Goal: Task Accomplishment & Management: Complete application form

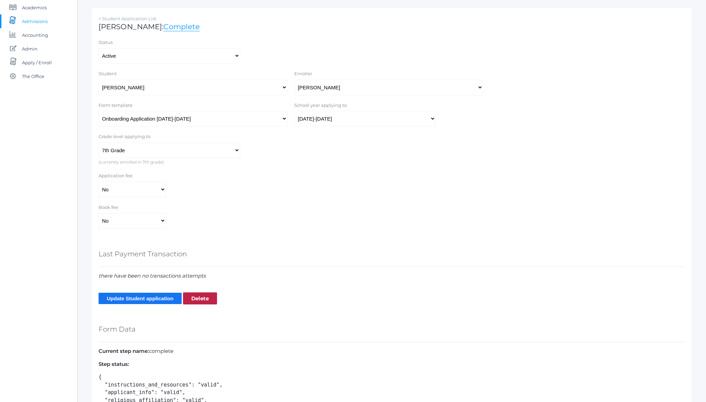
scroll to position [91, 0]
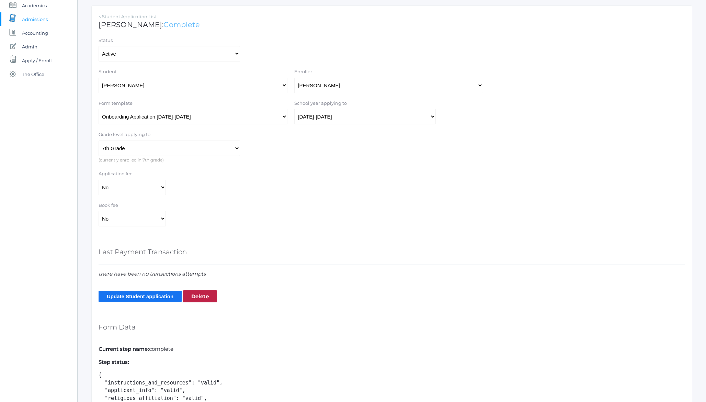
click at [173, 23] on link "Complete" at bounding box center [181, 24] width 36 height 9
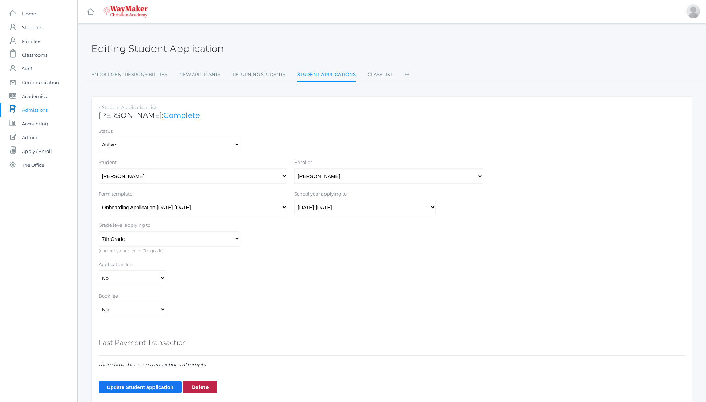
click at [102, 47] on h2 "Editing Student Application" at bounding box center [157, 48] width 132 height 11
click at [220, 49] on h2 "Editing Student Application" at bounding box center [157, 48] width 132 height 11
click at [179, 46] on h2 "Editing Student Application" at bounding box center [157, 48] width 132 height 11
click at [31, 111] on span "Admissions" at bounding box center [35, 110] width 26 height 14
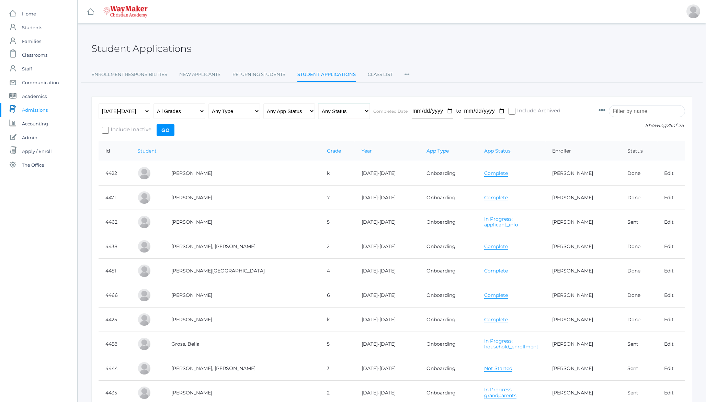
click at [342, 113] on select "Any Status Ready to Send Sent Done Ready to Import Imported" at bounding box center [343, 110] width 51 height 15
select select "import"
click at [318, 103] on select "Any Status Ready to Send Sent Done Ready to Import Imported" at bounding box center [343, 110] width 51 height 15
click at [163, 126] on input "Go" at bounding box center [166, 130] width 18 height 12
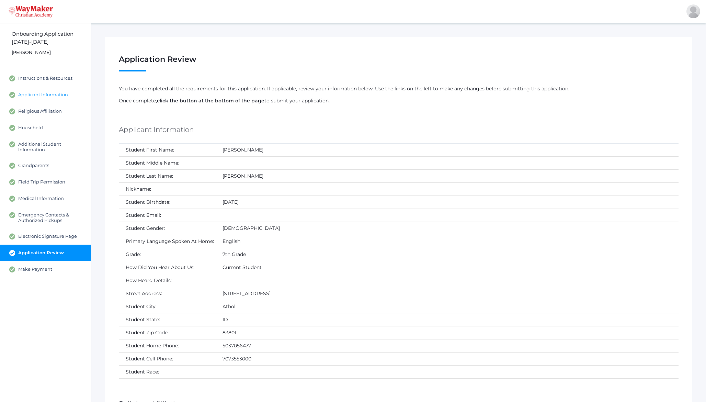
click at [46, 95] on span "Applicant Information" at bounding box center [43, 95] width 50 height 6
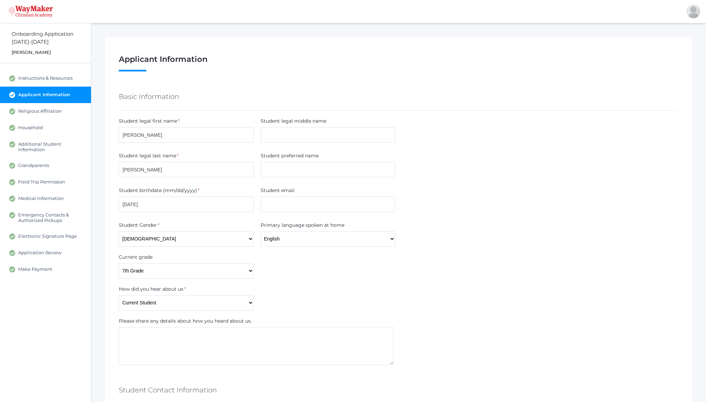
click at [153, 65] on h1 "Applicant Information Step 2 / 12 ( see hide steps) Josey Baker 7th grade" at bounding box center [398, 63] width 559 height 16
click at [39, 111] on span "Religious Affiliation" at bounding box center [40, 111] width 44 height 6
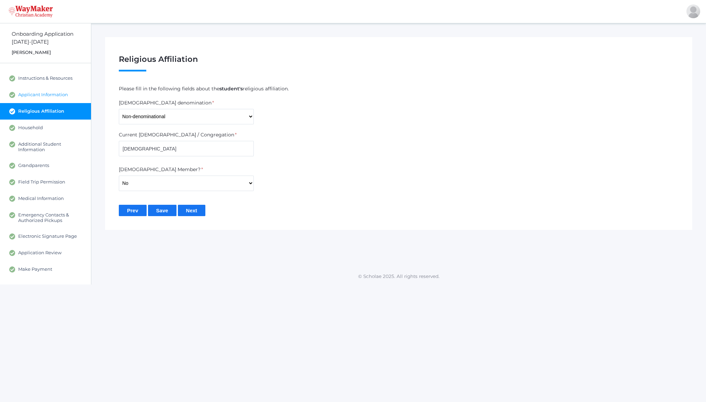
click at [48, 98] on link "Applicant Information" at bounding box center [45, 94] width 91 height 16
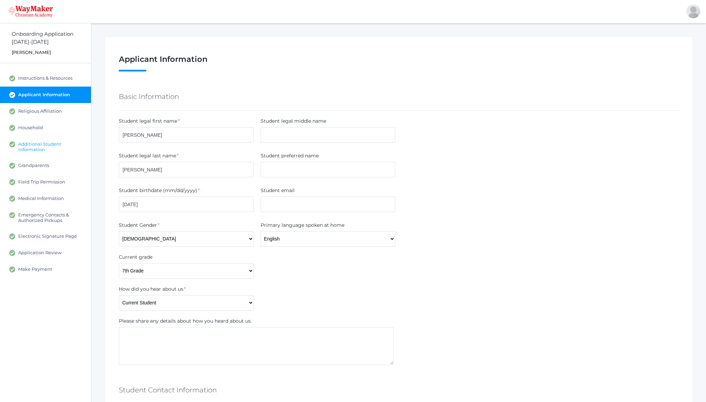
click at [36, 145] on span "Additional Student Information" at bounding box center [51, 146] width 66 height 11
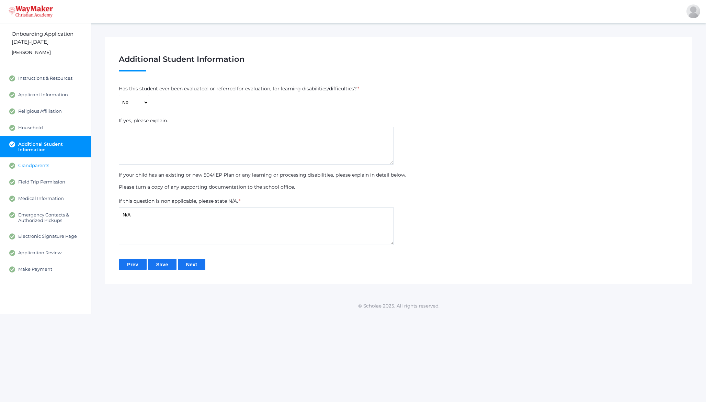
click at [30, 170] on link "Grandparents" at bounding box center [45, 165] width 91 height 16
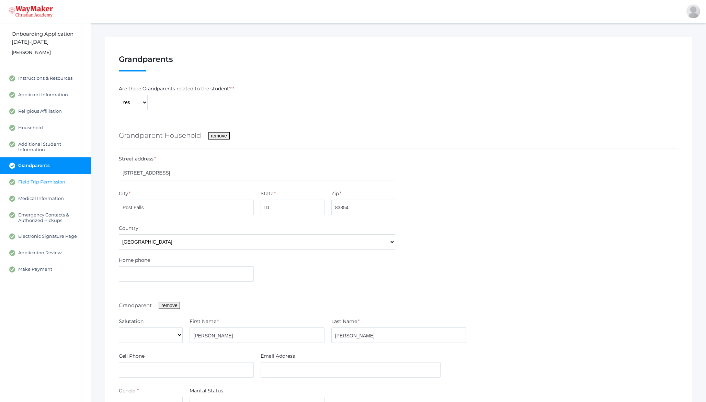
click at [35, 185] on span "Field Trip Permission" at bounding box center [41, 182] width 47 height 6
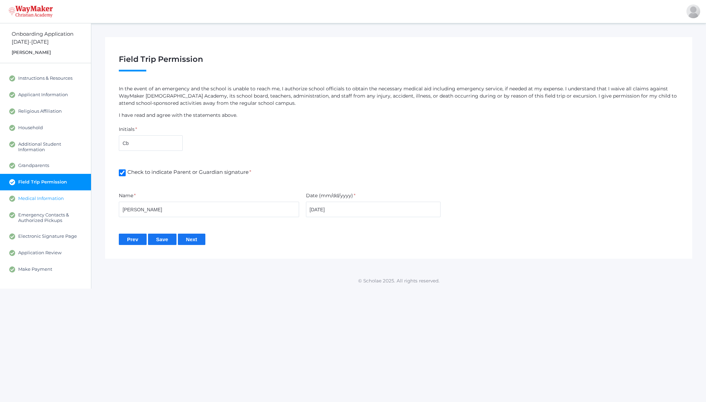
click at [39, 198] on span "Medical Information" at bounding box center [41, 198] width 46 height 6
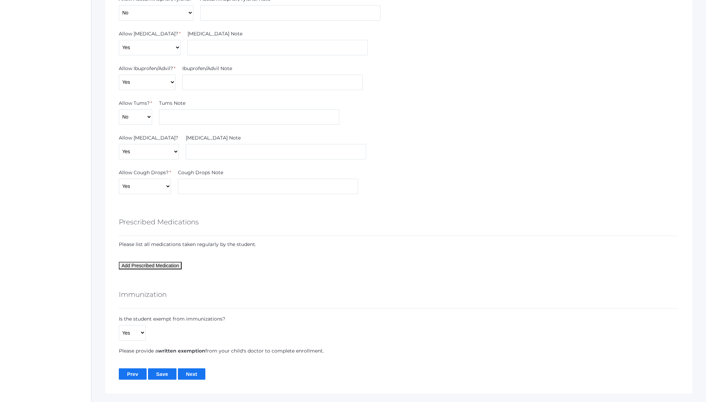
scroll to position [781, 0]
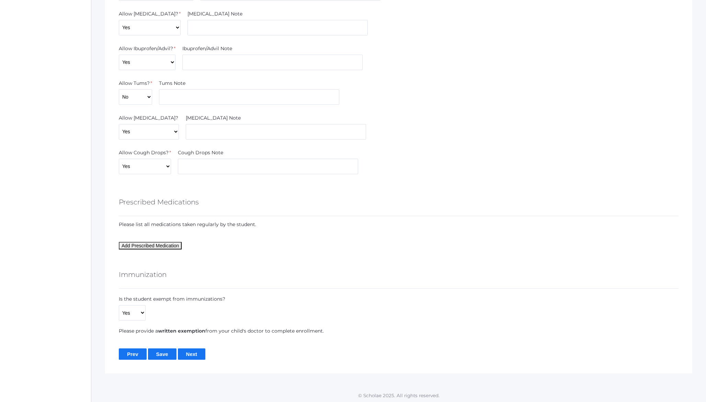
click at [198, 331] on strong "written exemption" at bounding box center [181, 330] width 47 height 6
click at [194, 330] on strong "written exemption" at bounding box center [181, 330] width 47 height 6
click at [144, 311] on select "Yes No" at bounding box center [132, 312] width 27 height 15
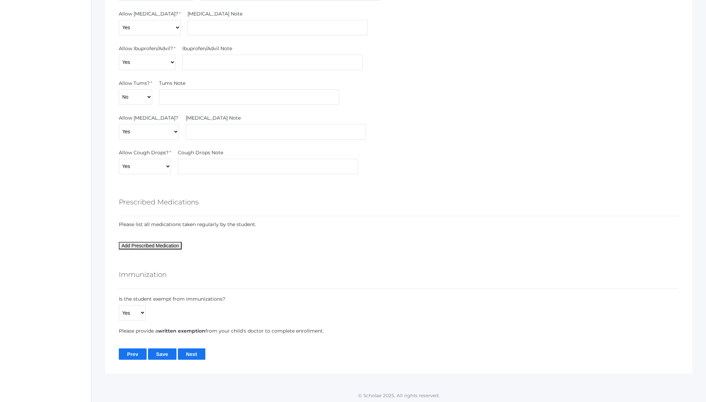
click at [223, 300] on label "Is the student exempt from immunizations?" at bounding box center [172, 298] width 106 height 7
click at [223, 329] on p "Please provide a written exemption from your child's doctor to complete enrollm…" at bounding box center [398, 330] width 559 height 7
copy form "Please provide a written exemption from your child's doctor to complete enrollm…"
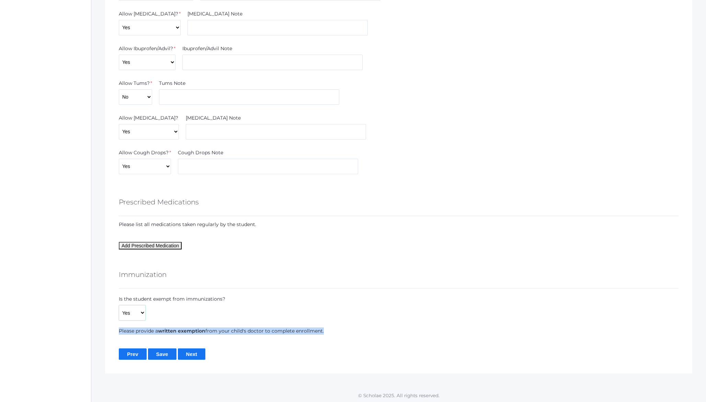
click at [132, 312] on select "Yes No" at bounding box center [132, 312] width 27 height 15
select select "No"
click at [119, 305] on select "Yes No" at bounding box center [132, 312] width 27 height 15
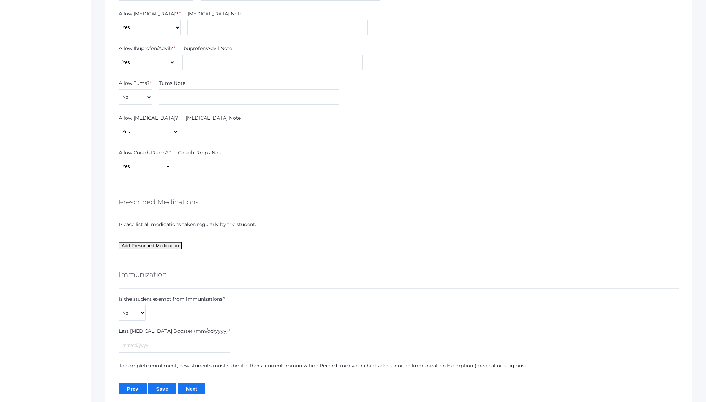
click at [239, 298] on div "Is the student exempt from immunizations? Yes No" at bounding box center [398, 307] width 566 height 25
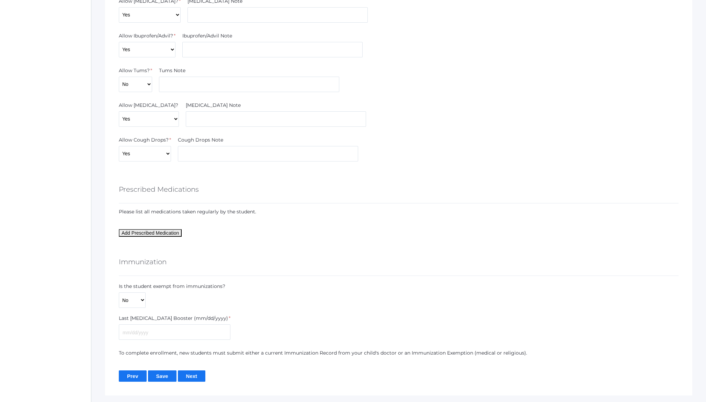
scroll to position [816, 0]
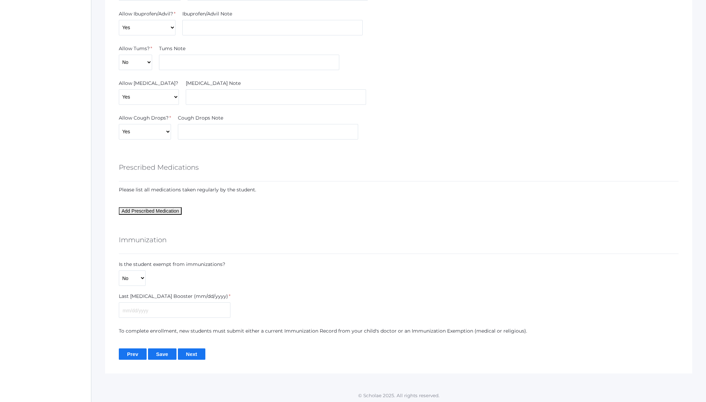
click at [266, 327] on p "To complete enrollment, new students must submit either a current Immunization …" at bounding box center [398, 330] width 559 height 7
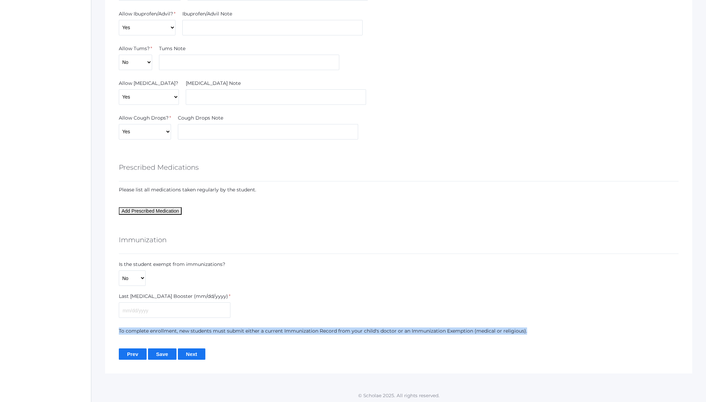
click at [266, 327] on p "To complete enrollment, new students must submit either a current Immunization …" at bounding box center [398, 330] width 559 height 7
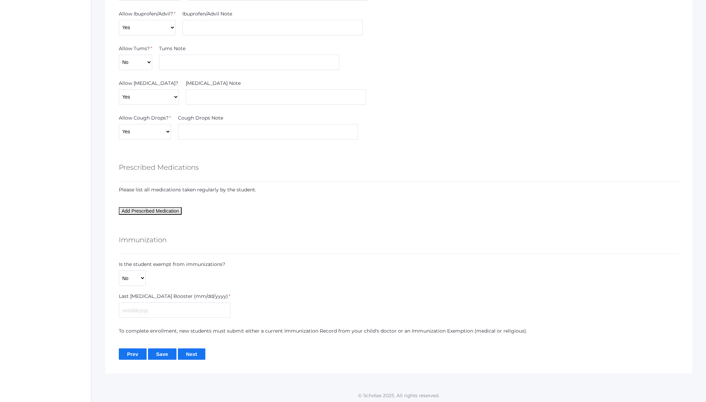
click at [265, 327] on p "To complete enrollment, new students must submit either a current Immunization …" at bounding box center [398, 330] width 559 height 7
click at [255, 327] on p "To complete enrollment, new students must submit either a current Immunization …" at bounding box center [398, 330] width 559 height 7
click at [168, 327] on p "To complete enrollment, new students must submit either a current Immunization …" at bounding box center [398, 330] width 559 height 7
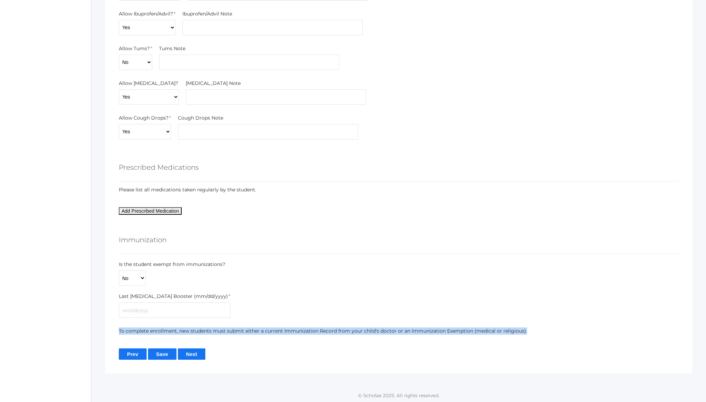
click at [168, 327] on p "To complete enrollment, new students must submit either a current Immunization …" at bounding box center [398, 330] width 559 height 7
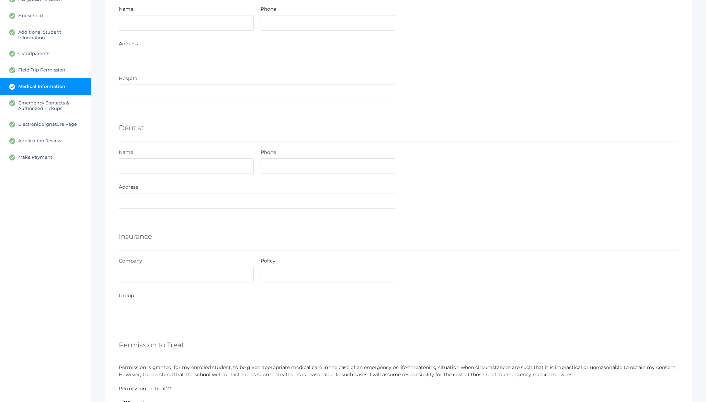
scroll to position [0, 0]
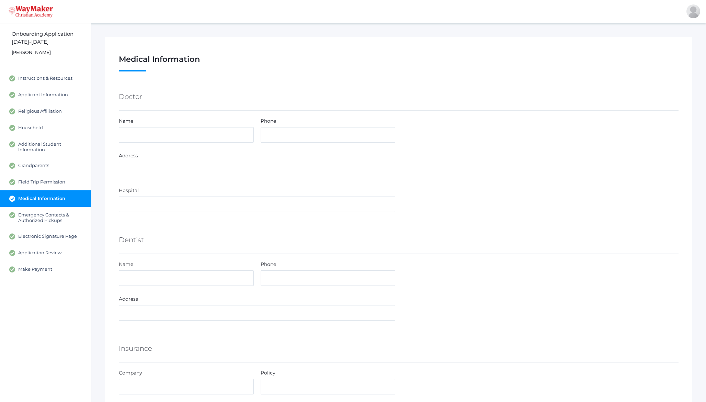
click at [132, 63] on h1 "Medical Information Step 8 / 12 ( see hide steps) Josey Baker 7th grade" at bounding box center [398, 63] width 559 height 16
click at [134, 65] on h1 "Medical Information Step 8 / 12 ( see hide steps) Josey Baker 7th grade" at bounding box center [398, 63] width 559 height 16
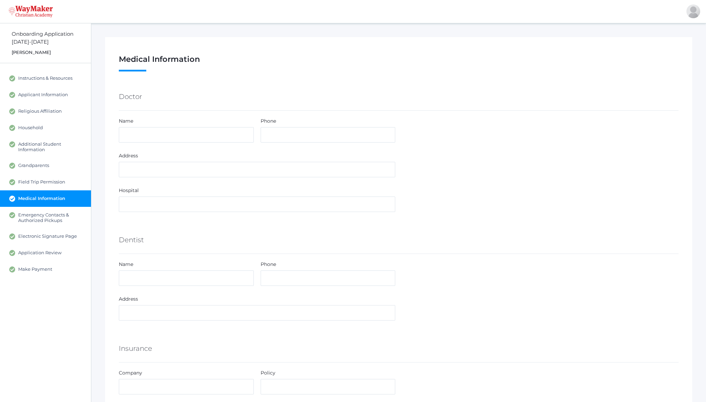
click at [134, 65] on h1 "Medical Information Step 8 / 12 ( see hide steps) Josey Baker 7th grade" at bounding box center [398, 63] width 559 height 16
click at [125, 60] on h1 "Medical Information Step 8 / 12 ( see hide steps) Josey Baker 7th grade" at bounding box center [398, 63] width 559 height 16
click at [135, 58] on h1 "Medical Information Step 8 / 12 ( see hide steps) Josey Baker 7th grade" at bounding box center [398, 63] width 559 height 16
click at [32, 215] on span "Emergency Contacts & Authorized Pickups" at bounding box center [51, 217] width 66 height 11
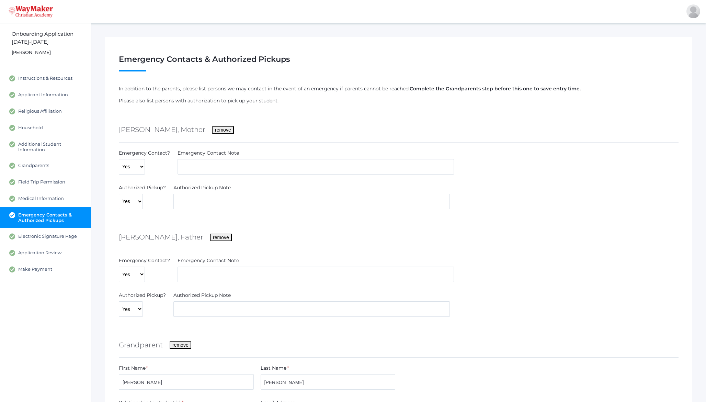
click at [48, 35] on div "Onboarding Application" at bounding box center [51, 34] width 79 height 8
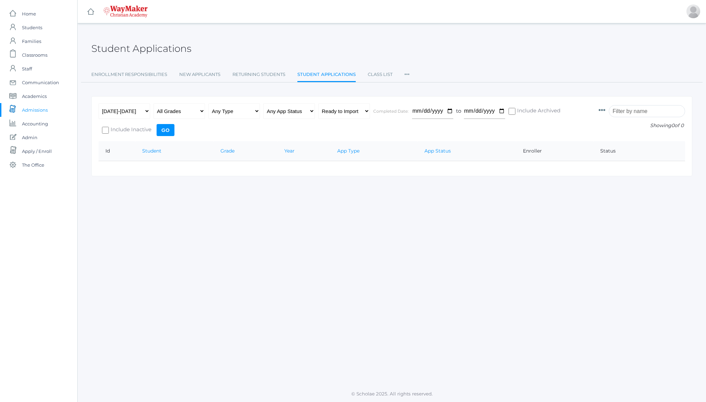
click at [232, 59] on div "Student Applications Enrollment Responsibilities New Applicants Returning Stude…" at bounding box center [391, 57] width 601 height 50
click at [163, 45] on h2 "Student Applications" at bounding box center [141, 48] width 100 height 11
click at [164, 129] on input "Go" at bounding box center [166, 130] width 18 height 12
click at [402, 43] on div "Student Applications" at bounding box center [391, 44] width 601 height 25
